Goal: Check status: Check status

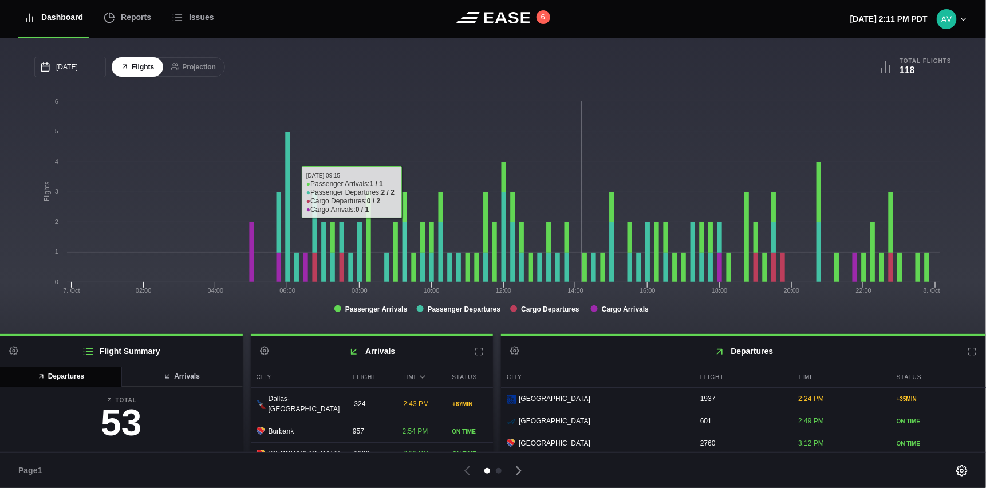
click at [398, 64] on div "10/07/2025 October Sun Mon Tue Wed Thu Fri Sat 28 29 30 Oct 1 2 3 4 5 6 7 8 9 1…" at bounding box center [263, 67] width 458 height 21
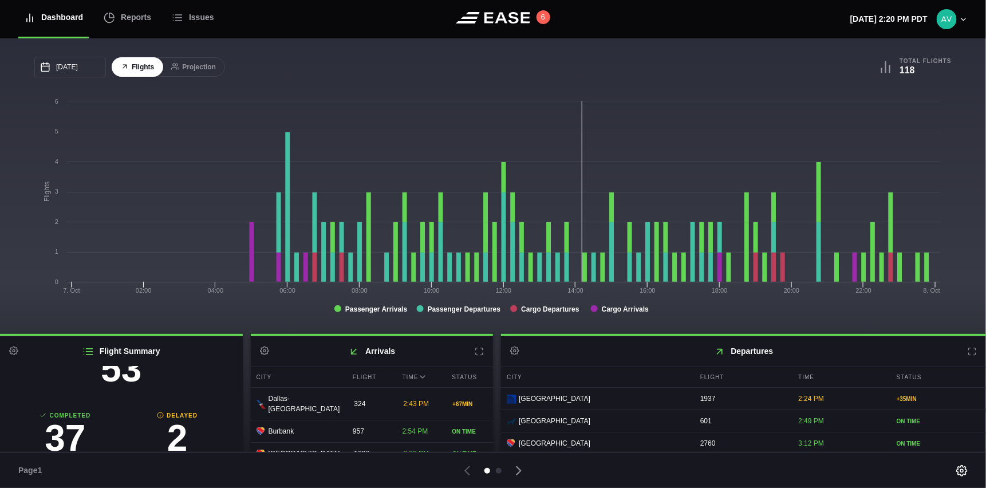
scroll to position [74, 0]
click at [173, 410] on h3 "2" at bounding box center [177, 417] width 112 height 37
select select "passenger"
select select "DELAYED"
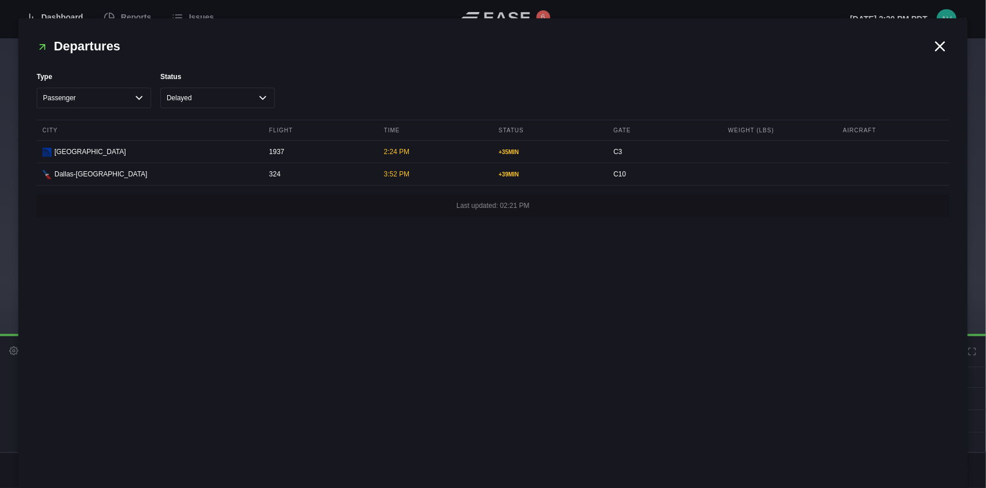
drag, startPoint x: 940, startPoint y: 42, endPoint x: 877, endPoint y: 43, distance: 63.0
click at [939, 42] on icon at bounding box center [939, 46] width 17 height 17
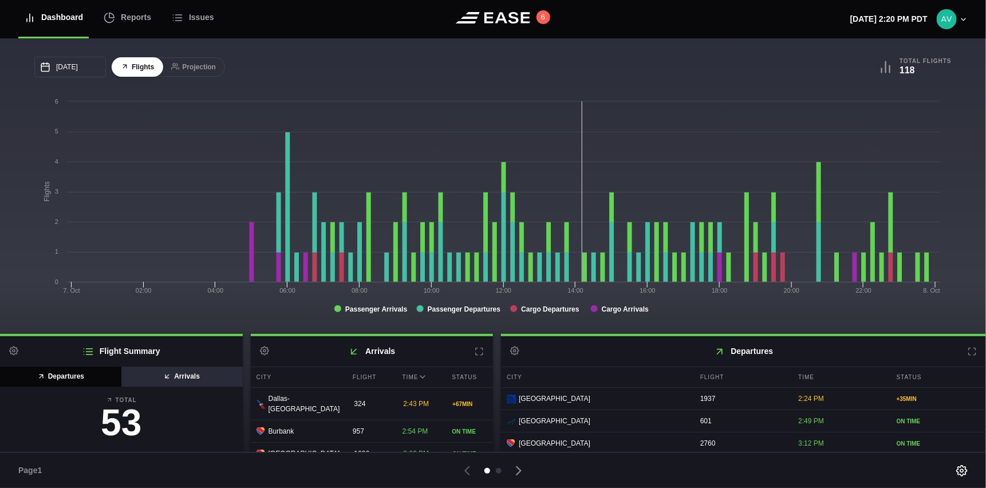
scroll to position [0, 0]
click at [155, 375] on button "Arrivals" at bounding box center [182, 376] width 122 height 20
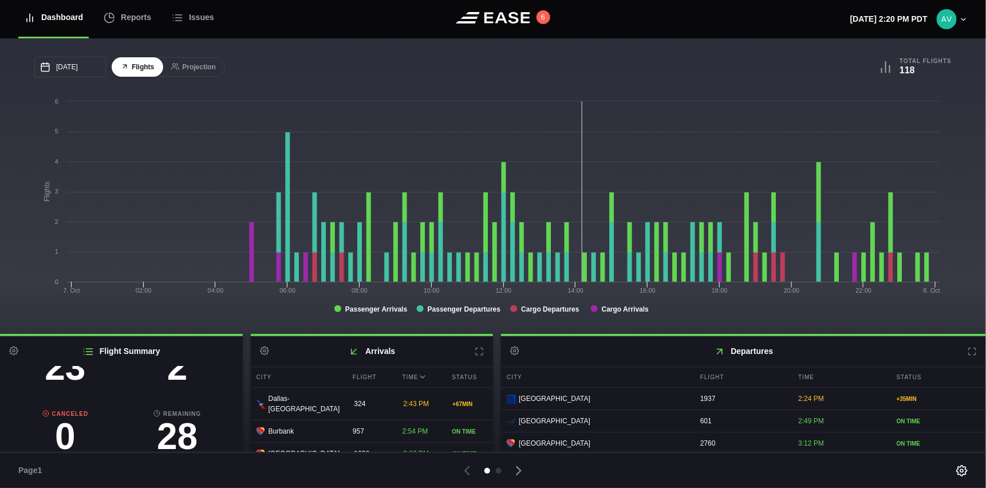
scroll to position [131, 0]
click at [168, 377] on h3 "2" at bounding box center [177, 367] width 112 height 37
select select "passenger"
select select "DELAYED"
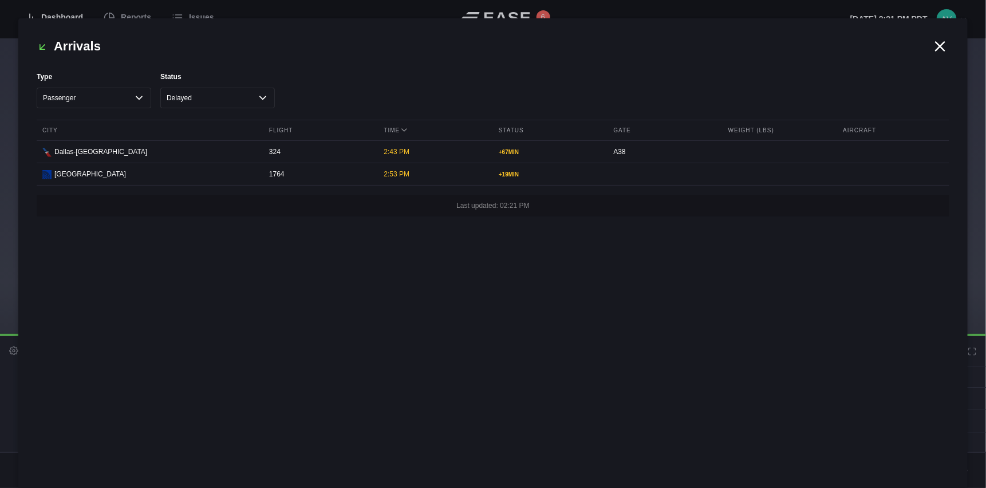
click at [935, 51] on icon at bounding box center [939, 46] width 17 height 17
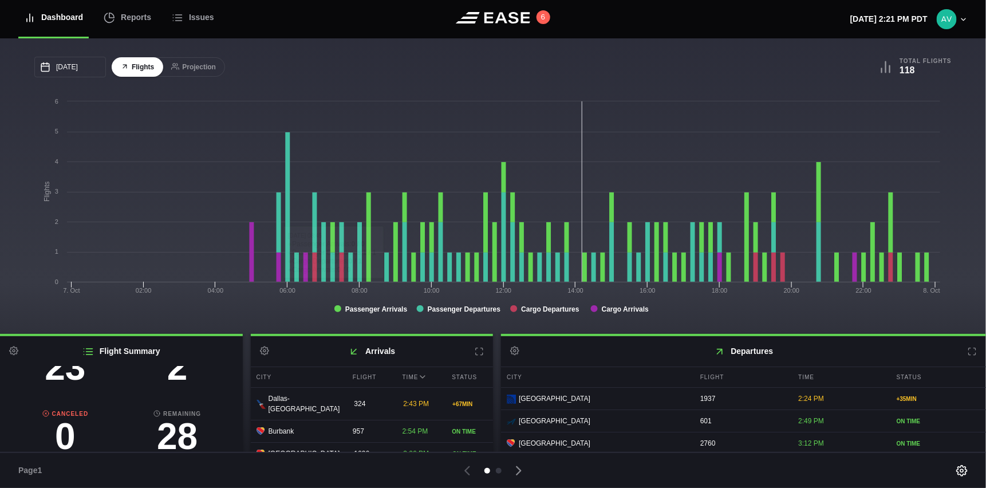
click at [476, 351] on icon at bounding box center [478, 351] width 9 height 9
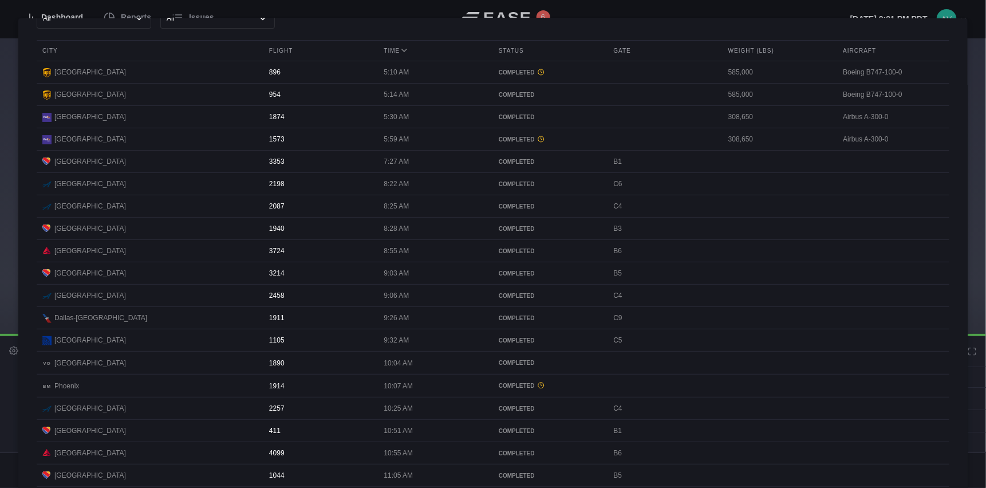
scroll to position [0, 0]
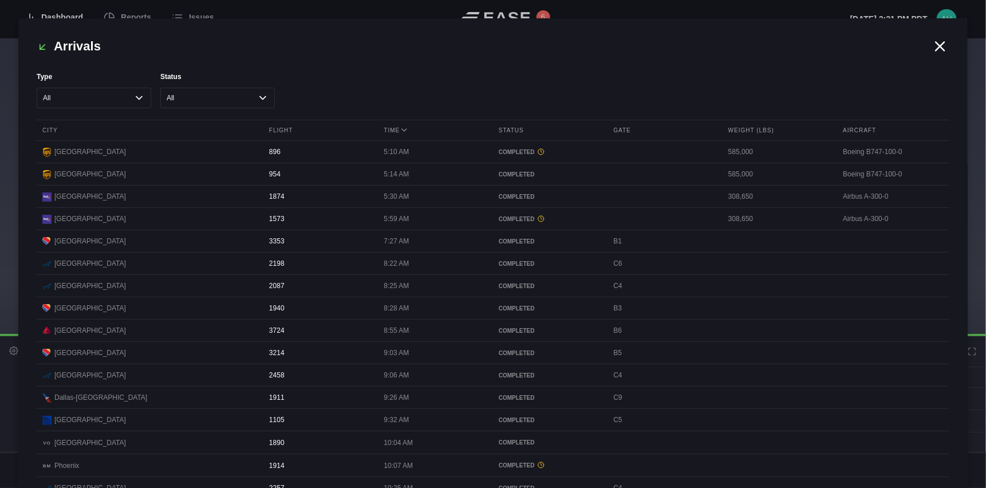
drag, startPoint x: 934, startPoint y: 42, endPoint x: 913, endPoint y: 39, distance: 20.9
click at [934, 43] on icon at bounding box center [939, 46] width 17 height 17
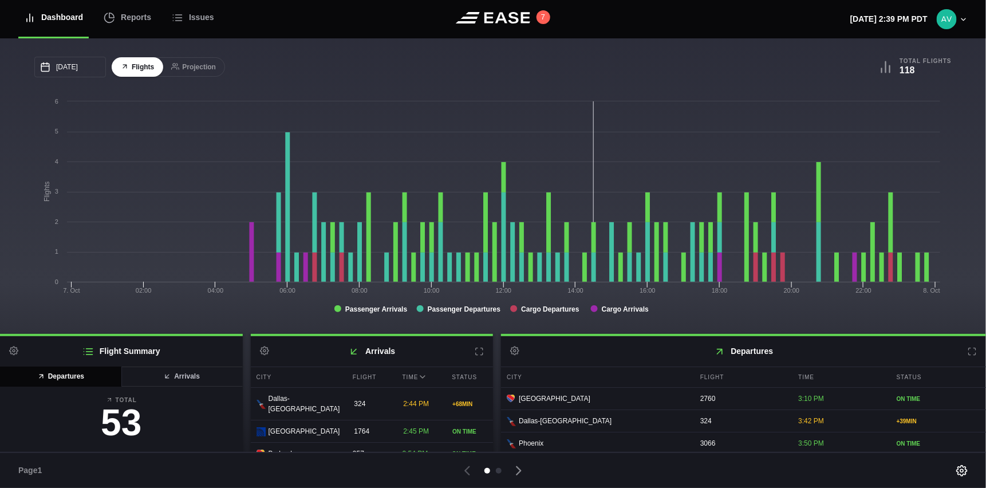
click at [974, 353] on h2 "Departures Settings" at bounding box center [743, 351] width 485 height 30
click at [968, 350] on icon at bounding box center [971, 351] width 9 height 9
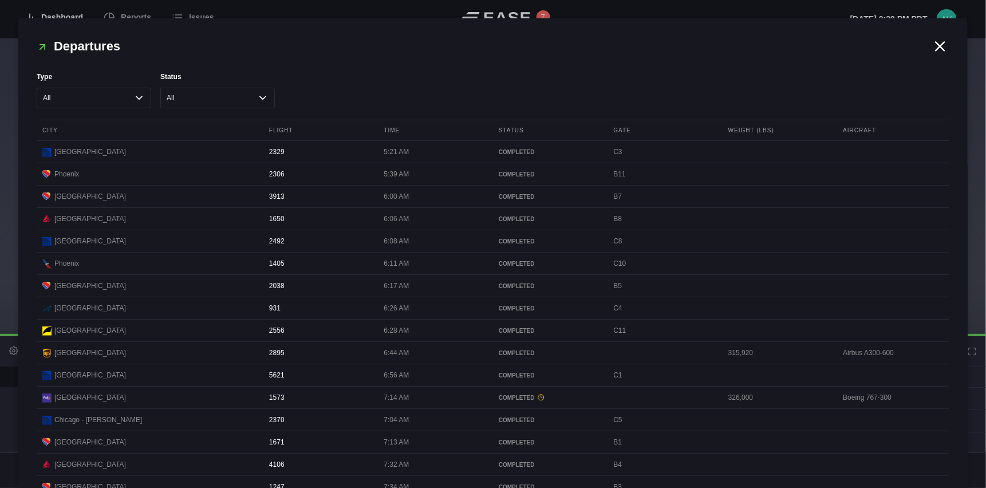
click at [936, 48] on icon at bounding box center [940, 46] width 9 height 9
